Goal: Task Accomplishment & Management: Manage account settings

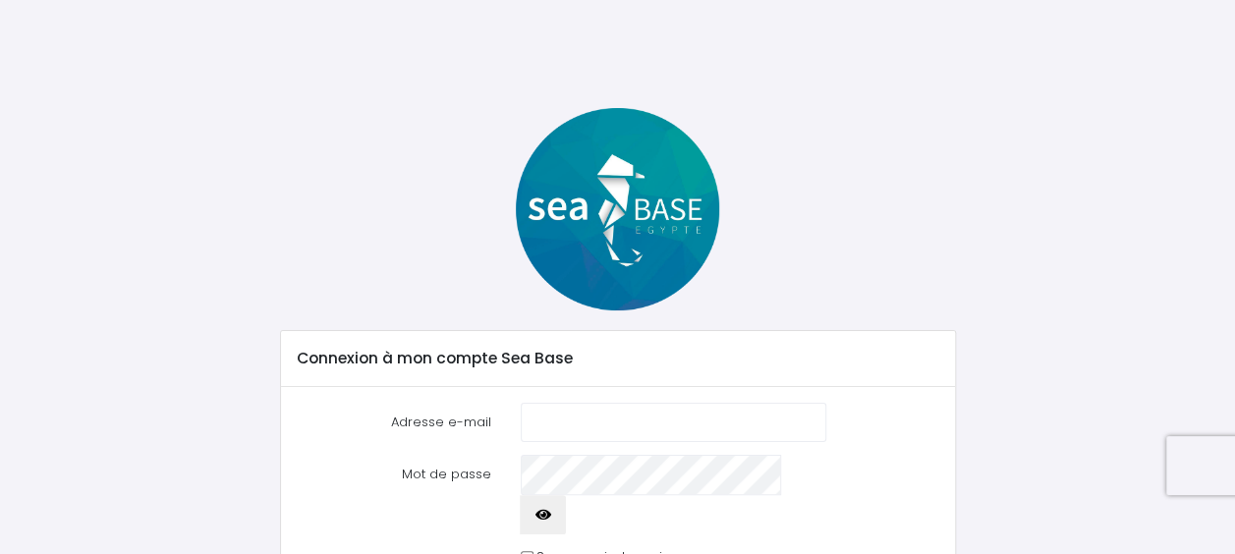
type input "[EMAIL_ADDRESS][DOMAIN_NAME]"
click at [524, 551] on input "Se souvenir de moi" at bounding box center [527, 557] width 13 height 13
checkbox input "true"
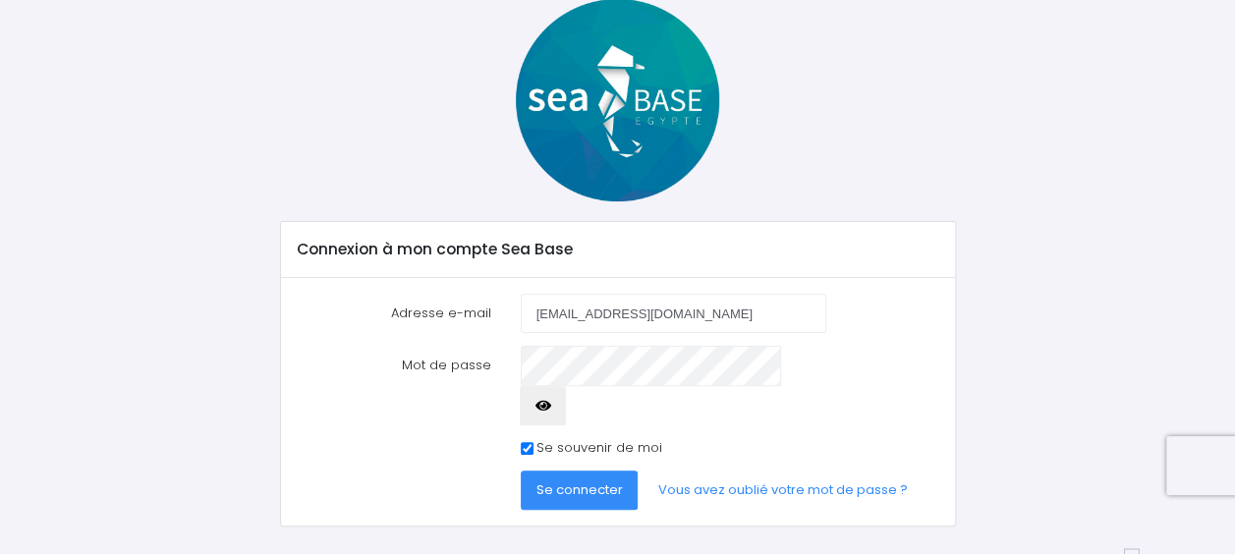
click at [582, 480] on span "Se connecter" at bounding box center [579, 489] width 86 height 19
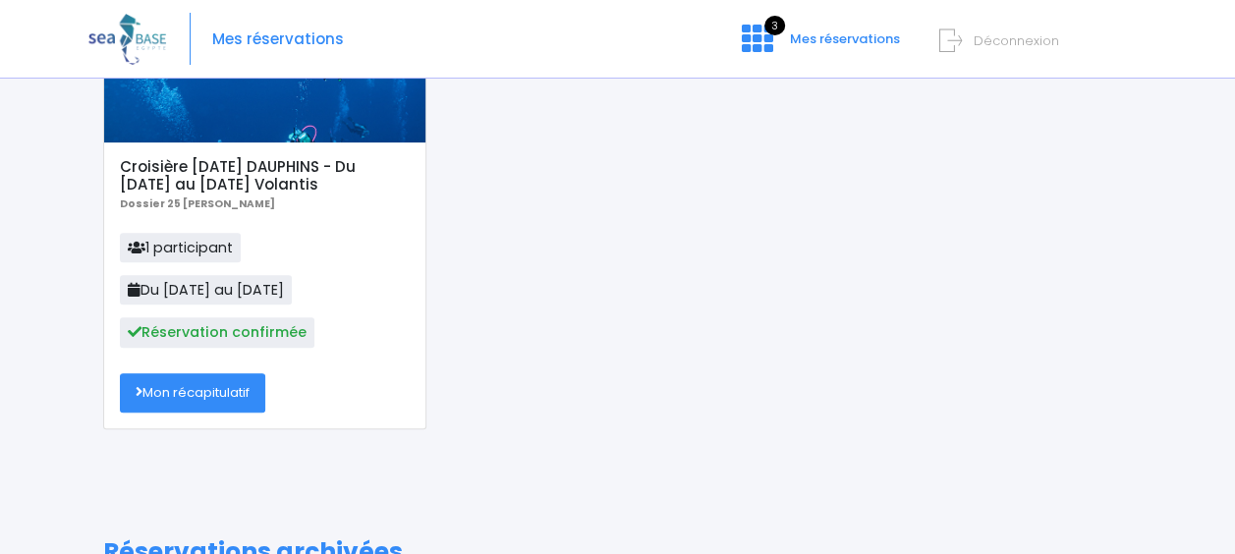
scroll to position [243, 0]
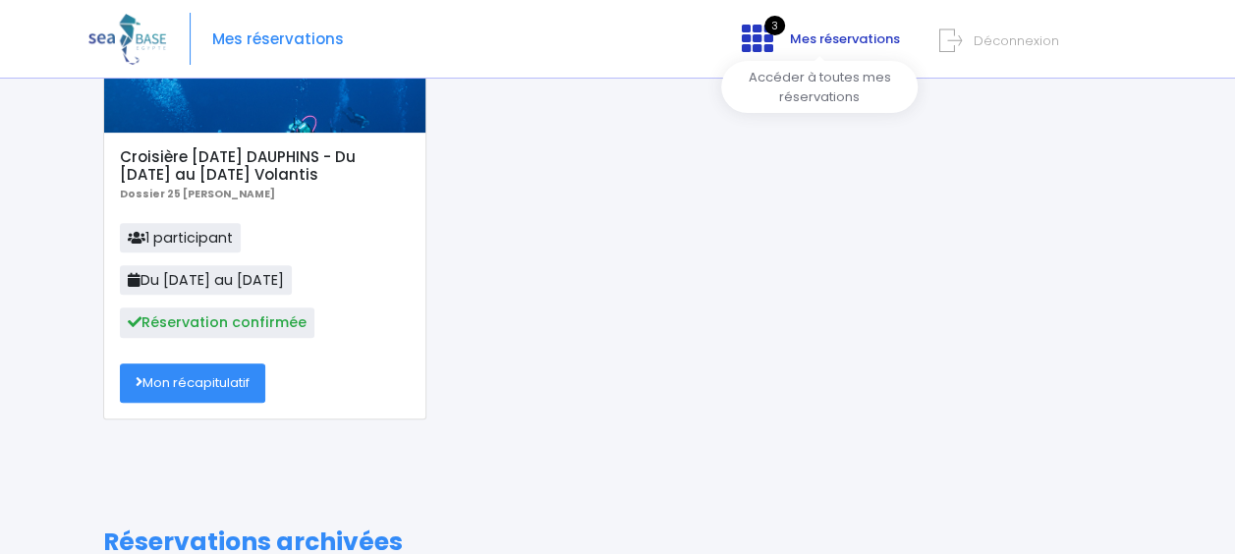
click at [864, 42] on span "Mes réservations" at bounding box center [845, 38] width 110 height 19
